Goal: Task Accomplishment & Management: Complete application form

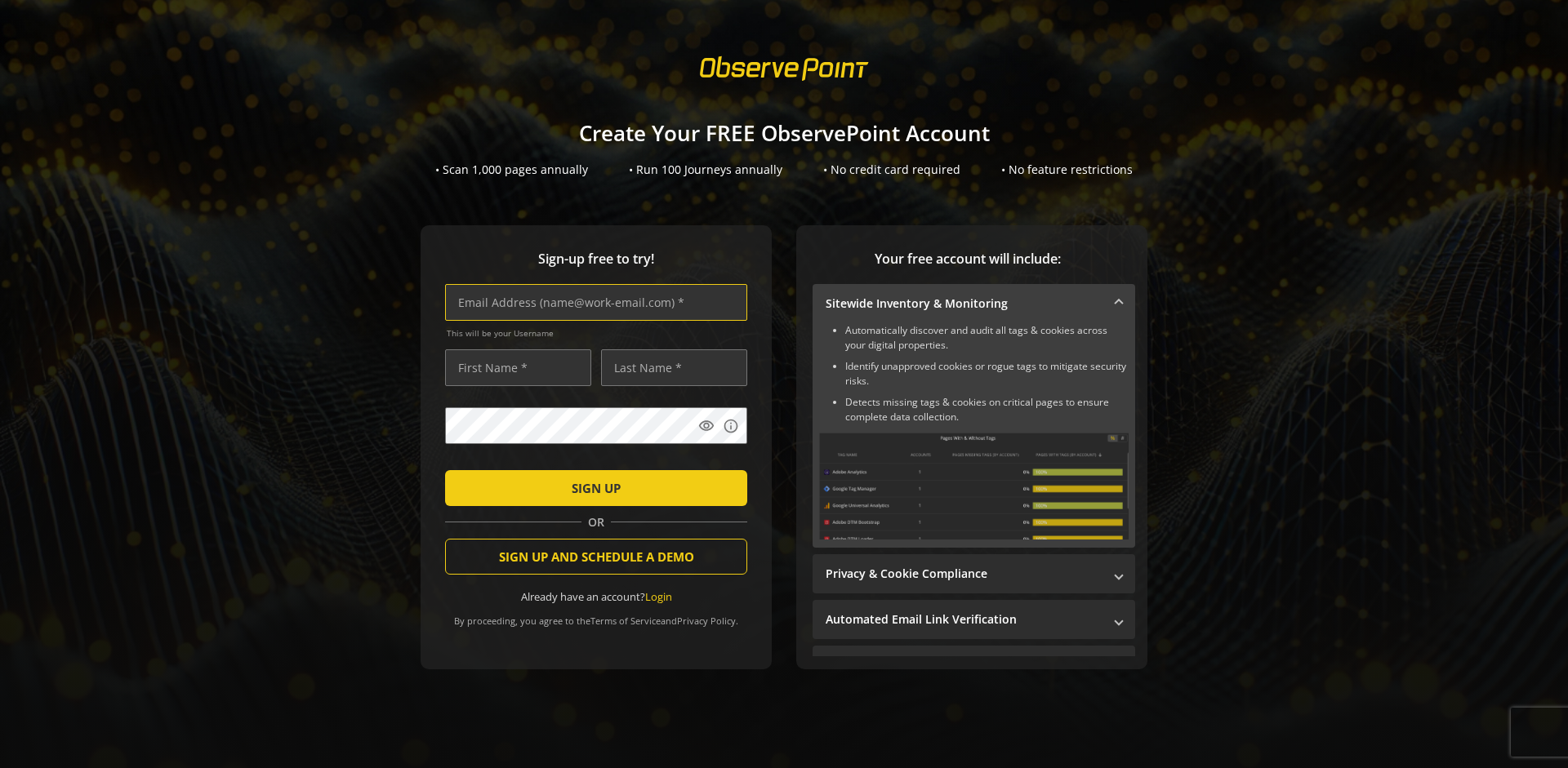
click at [592, 302] on input "text" at bounding box center [596, 303] width 302 height 36
type input "[EMAIL_ADDRESS][DOMAIN_NAME]"
click at [514, 367] on input "text" at bounding box center [518, 367] width 146 height 36
type input "Test"
click at [670, 367] on input "text" at bounding box center [674, 367] width 146 height 36
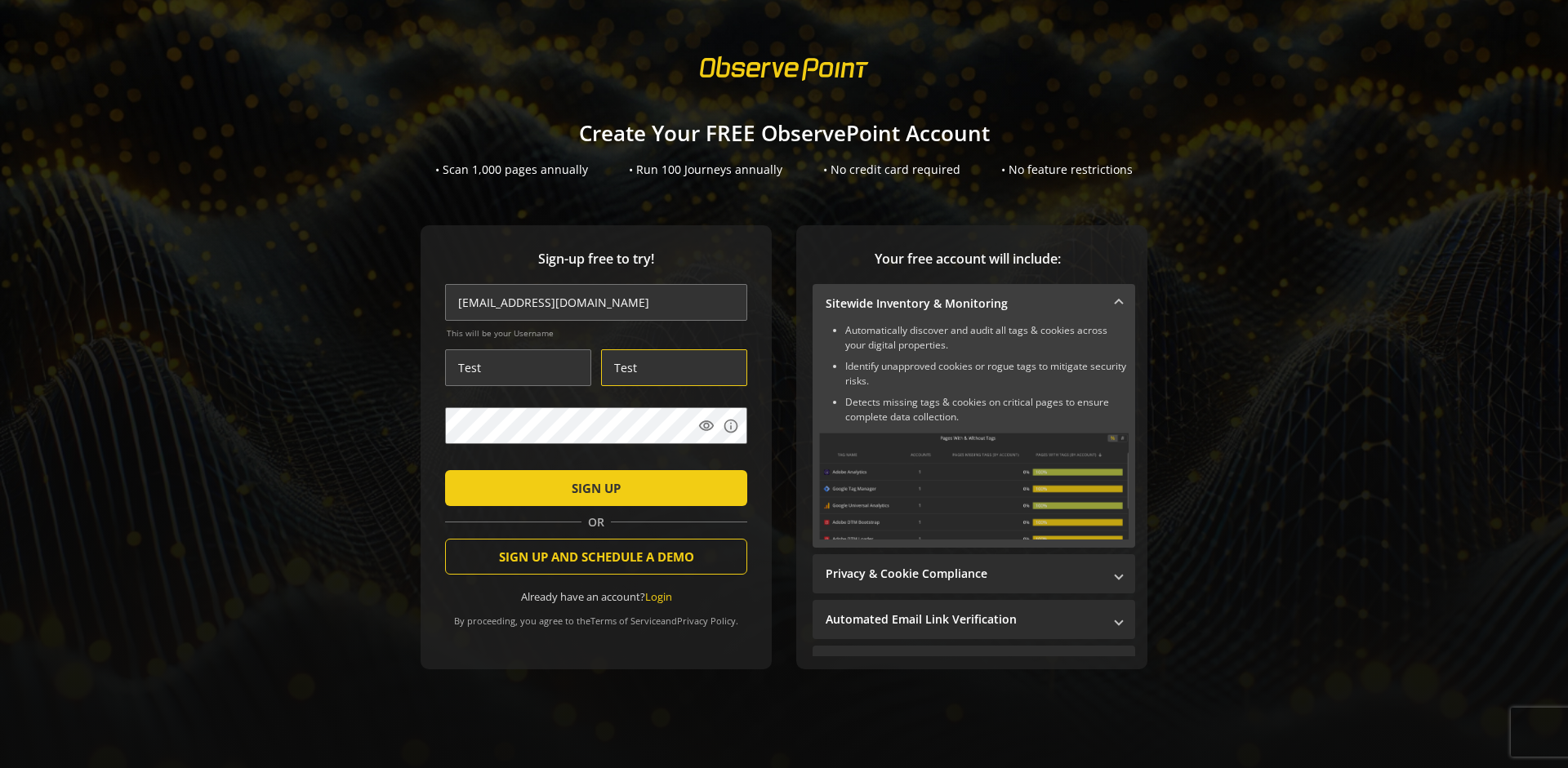
type input "Test"
click at [592, 488] on span "SIGN UP" at bounding box center [596, 488] width 49 height 29
